Goal: Transaction & Acquisition: Subscribe to service/newsletter

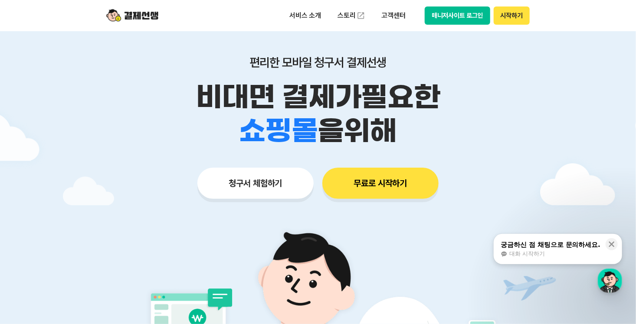
scroll to position [43, 0]
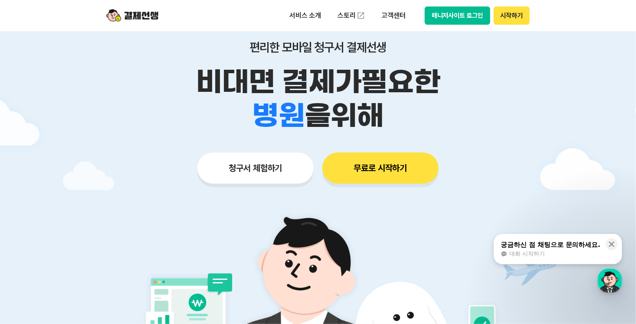
click at [295, 174] on button "청구서 체험하기" at bounding box center [255, 168] width 116 height 31
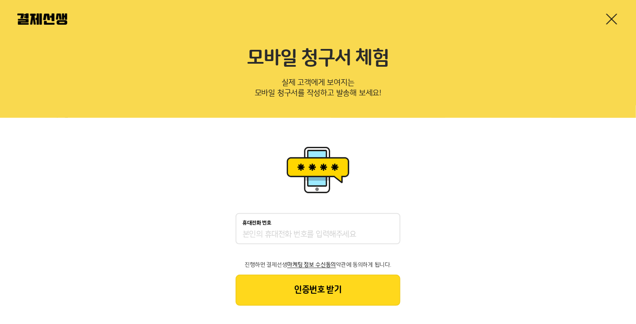
scroll to position [13, 0]
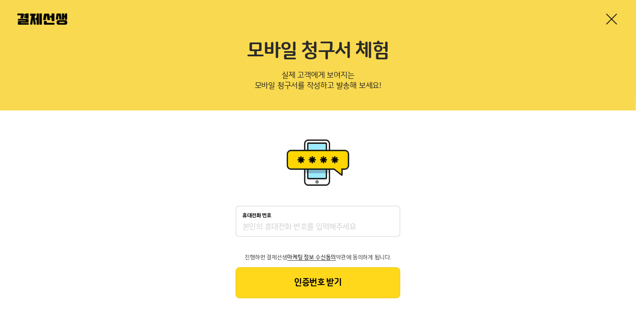
click at [309, 214] on div "휴대전화 번호" at bounding box center [317, 216] width 151 height 6
click at [309, 223] on input "휴대전화 번호" at bounding box center [317, 228] width 151 height 10
click at [613, 18] on link at bounding box center [612, 19] width 14 height 14
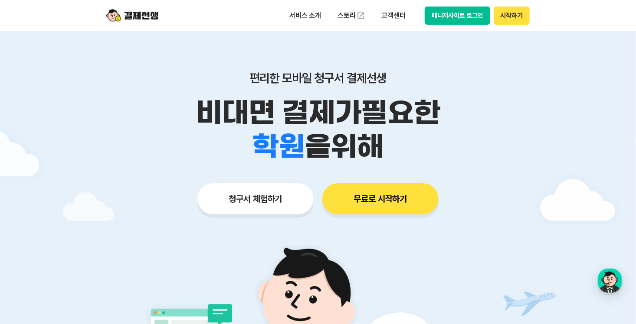
click at [379, 204] on button "무료로 시작하기" at bounding box center [380, 198] width 116 height 31
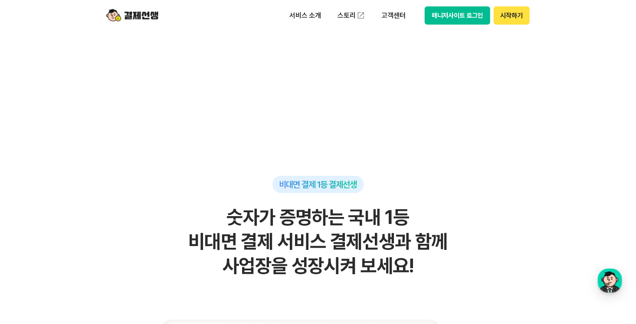
scroll to position [577, 0]
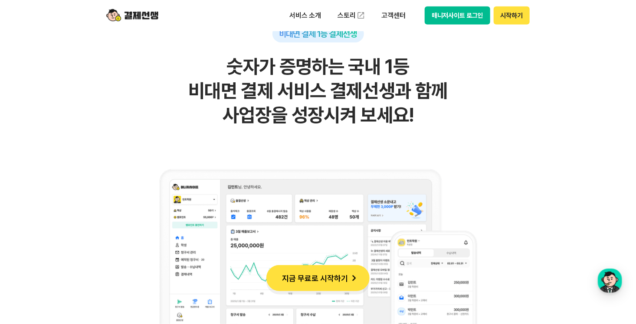
drag, startPoint x: 295, startPoint y: 94, endPoint x: 465, endPoint y: 101, distance: 170.2
click at [465, 101] on h2 "숫자가 증명하는 국내 1등 비대면 결제 서비스 결제선생과 함께 사업장을 성장시켜 보세요!" at bounding box center [317, 91] width 425 height 73
drag, startPoint x: 465, startPoint y: 101, endPoint x: 426, endPoint y: 133, distance: 50.2
click at [426, 133] on div "비대면 결제 1등 결제선생 숫자가 증명하는 국내 1등 비대면 결제 서비스 결제선생과 함께 사업장을 성장시켜 보세요!" at bounding box center [317, 229] width 425 height 408
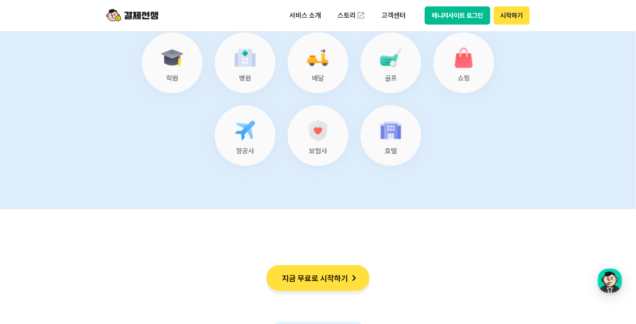
scroll to position [3657, 0]
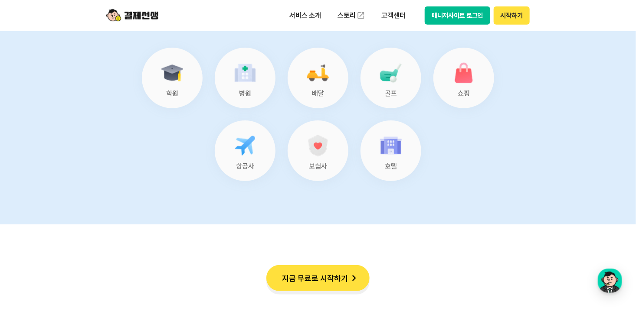
click at [452, 79] on img at bounding box center [464, 73] width 28 height 28
click at [400, 153] on img at bounding box center [391, 146] width 28 height 28
click at [308, 153] on img at bounding box center [318, 146] width 28 height 28
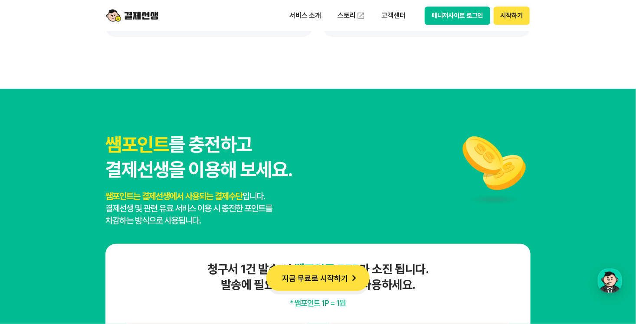
scroll to position [4394, 0]
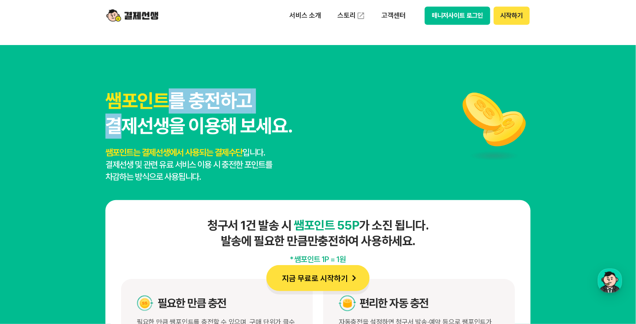
drag, startPoint x: 137, startPoint y: 127, endPoint x: 318, endPoint y: 93, distance: 184.5
click at [318, 93] on div "쌤포인트 를 충전하고 결제선생을 이용해 보세요. 쌤포인트는 결제선생에서 사용되는 결제수단 입니다. 결제선생 및 관련 유료 서비스 이용 시 충전…" at bounding box center [317, 135] width 425 height 95
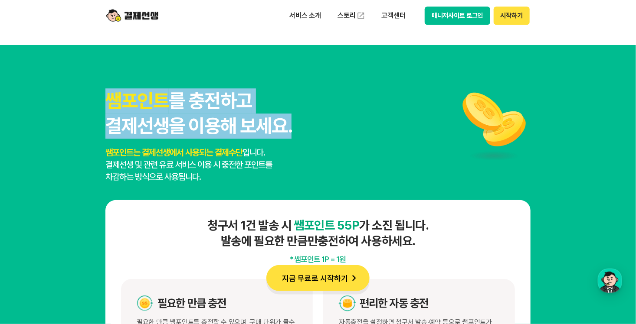
drag, startPoint x: 105, startPoint y: 99, endPoint x: 308, endPoint y: 131, distance: 205.1
click at [308, 131] on div "쌤포인트 를 충전하고 결제선생을 이용해 보세요. 쌤포인트는 결제선생에서 사용되는 결제수단 입니다. 결제선생 및 관련 유료 서비스 이용 시 충전…" at bounding box center [317, 135] width 425 height 95
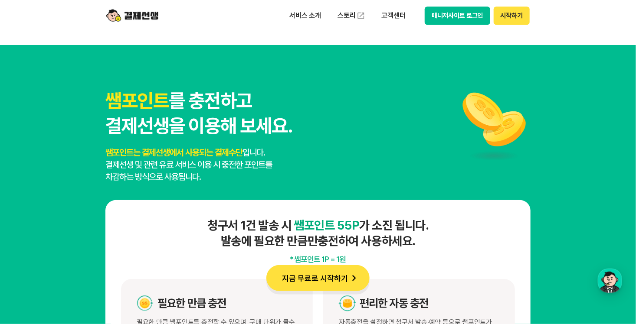
drag, startPoint x: 308, startPoint y: 131, endPoint x: 299, endPoint y: 160, distance: 30.3
click at [299, 160] on div "쌤포인트 를 충전하고 결제선생을 이용해 보세요. 쌤포인트는 결제선생에서 사용되는 결제수단 입니다. 결제선생 및 관련 유료 서비스 이용 시 충전…" at bounding box center [317, 135] width 425 height 95
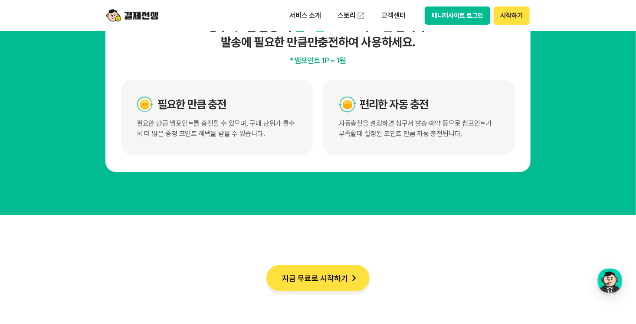
scroll to position [4589, 0]
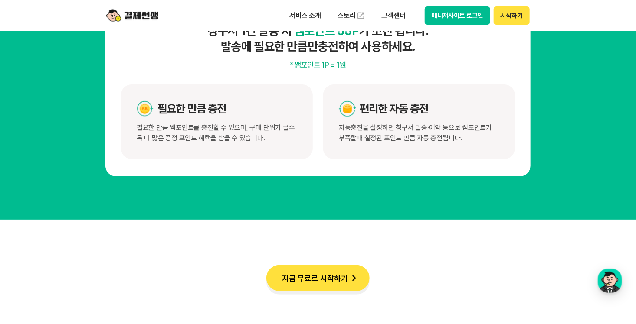
click at [302, 283] on button "지금 무료로 시작하기" at bounding box center [317, 278] width 103 height 26
